Goal: Transaction & Acquisition: Register for event/course

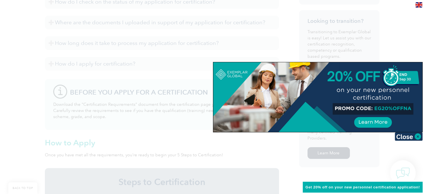
scroll to position [335, 0]
click at [417, 136] on img at bounding box center [409, 136] width 28 height 8
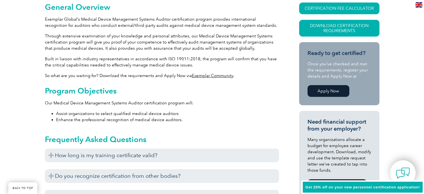
scroll to position [195, 0]
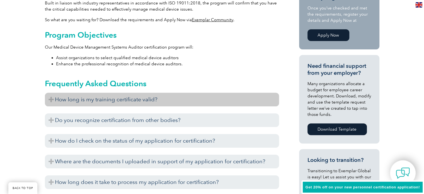
click at [263, 98] on h3 "How long is my training certificate valid?" at bounding box center [162, 100] width 234 height 14
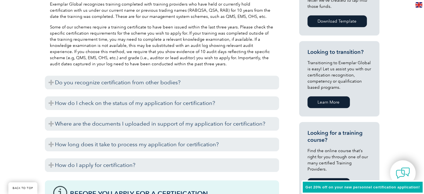
scroll to position [307, 0]
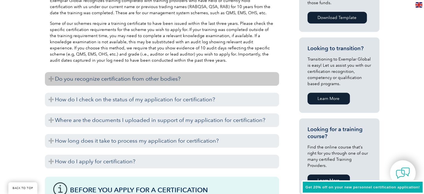
click at [264, 78] on h3 "Do you recognize certification from other bodies?" at bounding box center [162, 79] width 234 height 14
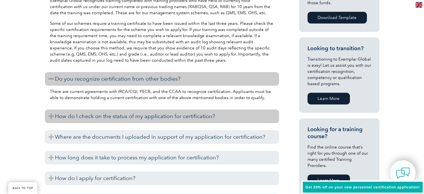
click at [266, 114] on h3 "How do I check on the status of my application for certification?" at bounding box center [162, 116] width 234 height 14
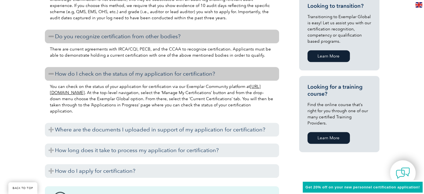
scroll to position [362, 0]
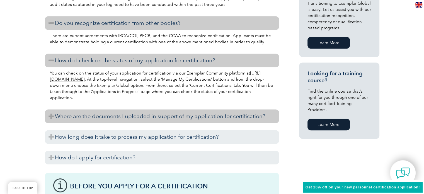
click at [264, 115] on h3 "Where are the documents I uploaded in support of my application for certificati…" at bounding box center [162, 116] width 234 height 14
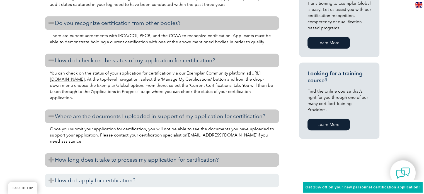
click at [237, 158] on h3 "How long does it take to process my application for certification?" at bounding box center [162, 160] width 234 height 14
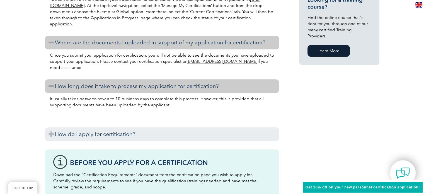
scroll to position [446, 0]
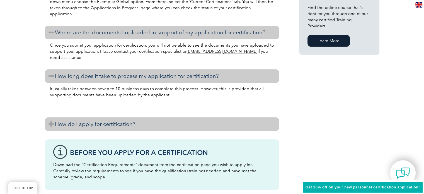
click at [254, 124] on h3 "How do I apply for certification?" at bounding box center [162, 124] width 234 height 14
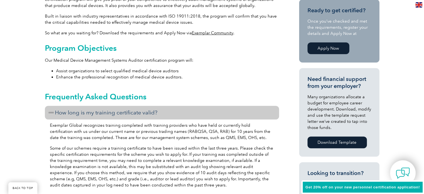
scroll to position [195, 0]
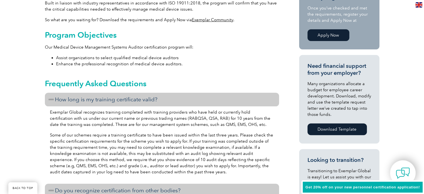
click at [325, 31] on link "Apply Now" at bounding box center [329, 35] width 42 height 12
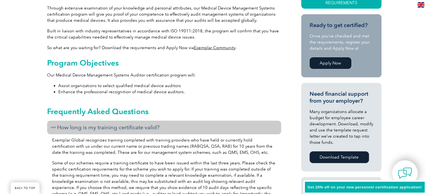
scroll to position [84, 0]
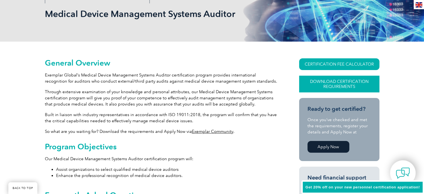
click at [337, 82] on link "Download Certification Requirements" at bounding box center [339, 84] width 80 height 17
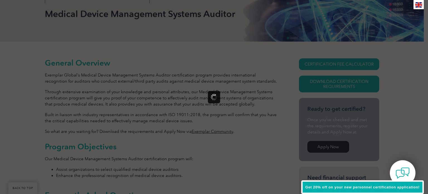
scroll to position [0, 0]
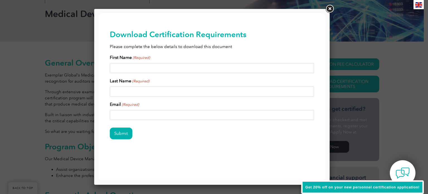
click at [119, 70] on input "First Name (Required)" at bounding box center [212, 68] width 205 height 10
type input "Charles"
type input "Mierkiewicz"
type input "cmierkiewicz@gmail.com"
click at [123, 132] on input "Submit" at bounding box center [121, 133] width 23 height 12
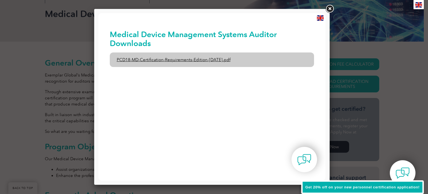
click at [158, 60] on link "PCD18-MD-Certification-Requirements-Edition-1-June-2020.pdf" at bounding box center [212, 59] width 205 height 14
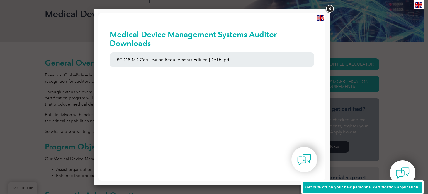
click at [330, 9] on link at bounding box center [330, 9] width 10 height 10
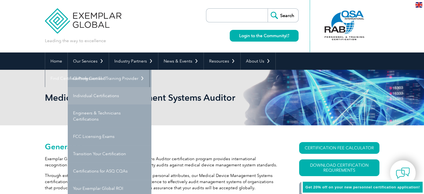
click at [84, 93] on link "Individual Certifications" at bounding box center [110, 95] width 84 height 17
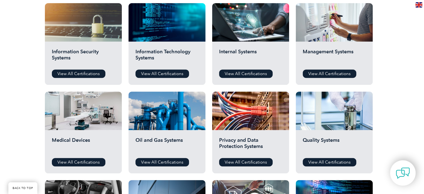
scroll to position [307, 0]
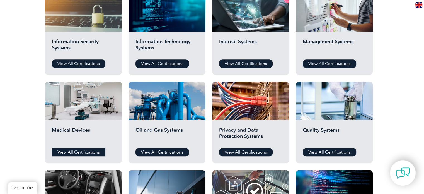
click at [82, 150] on link "View All Certifications" at bounding box center [79, 152] width 54 height 8
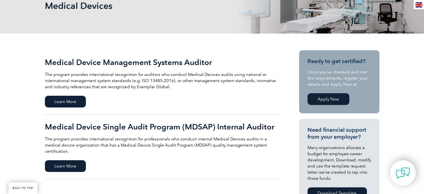
scroll to position [84, 0]
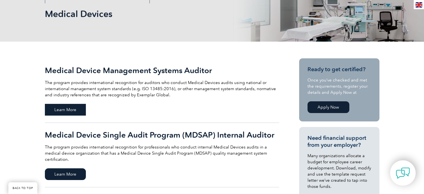
click at [62, 109] on span "Learn More" at bounding box center [65, 110] width 41 height 12
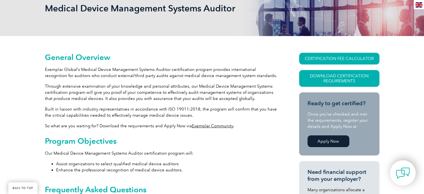
scroll to position [84, 0]
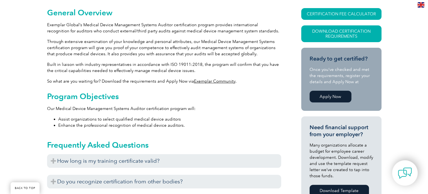
scroll to position [119, 0]
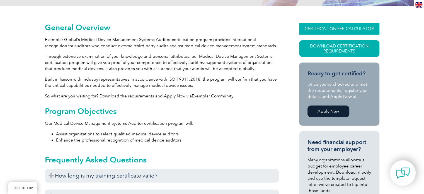
click at [307, 26] on link "CERTIFICATION FEE CALCULATOR" at bounding box center [339, 29] width 80 height 12
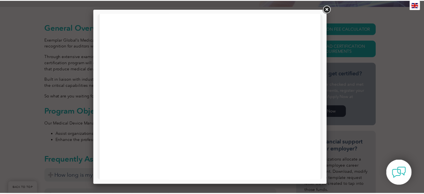
scroll to position [139, 0]
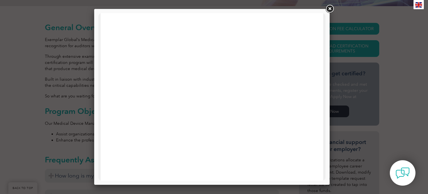
click at [330, 9] on link at bounding box center [330, 9] width 10 height 10
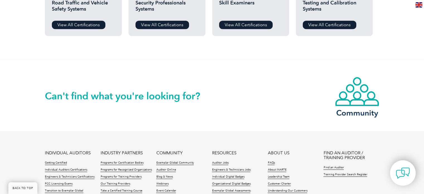
scroll to position [530, 0]
